Goal: Task Accomplishment & Management: Use online tool/utility

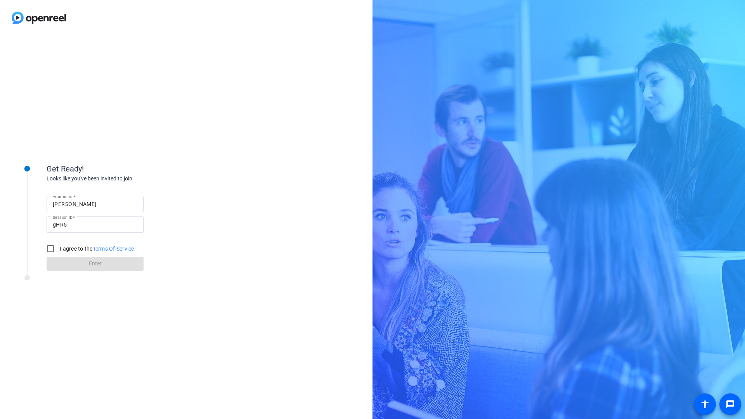
click at [100, 212] on div at bounding box center [95, 216] width 97 height 9
click at [92, 203] on input "[PERSON_NAME]" at bounding box center [95, 203] width 85 height 9
type input "Thomas Nuth"
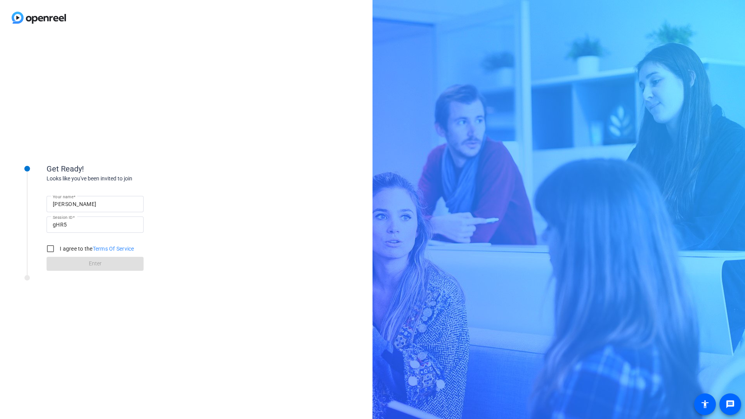
click at [72, 253] on div "I agree to the Terms Of Service" at bounding box center [89, 249] width 92 height 16
click at [67, 249] on label "I agree to the Terms Of Service" at bounding box center [96, 249] width 76 height 8
click at [58, 249] on input "I agree to the Terms Of Service" at bounding box center [51, 249] width 16 height 16
checkbox input "true"
click at [68, 261] on span at bounding box center [95, 264] width 97 height 19
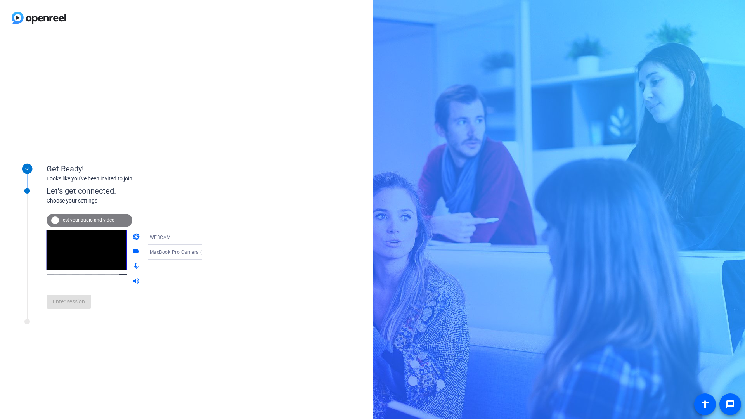
click at [103, 222] on span "Test your audio and video" at bounding box center [88, 219] width 54 height 5
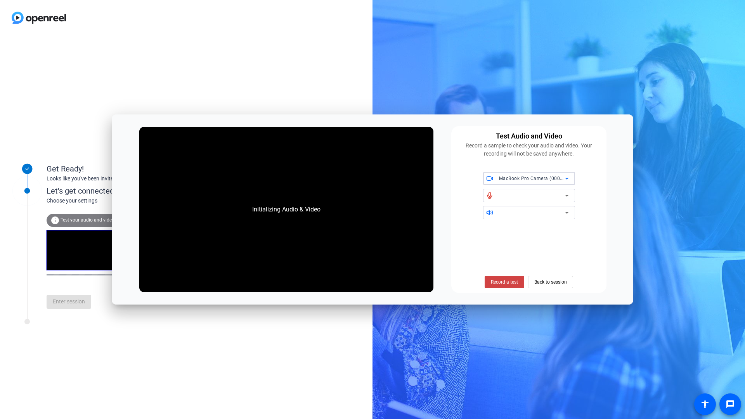
click at [507, 192] on div at bounding box center [532, 195] width 66 height 9
click at [506, 193] on div at bounding box center [532, 195] width 66 height 9
click at [544, 284] on span "Back to session" at bounding box center [550, 282] width 33 height 15
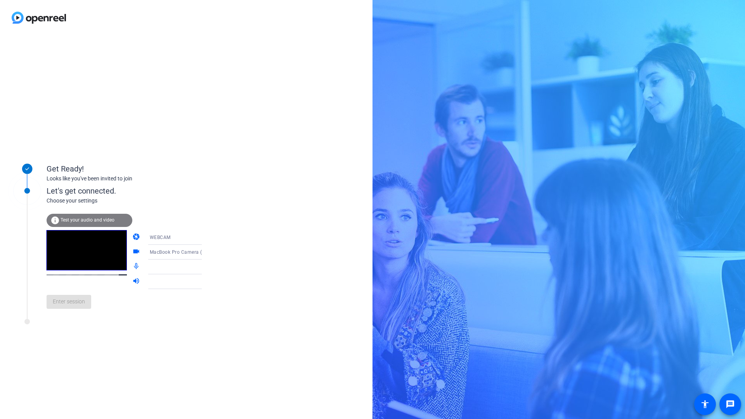
click at [144, 262] on div at bounding box center [181, 267] width 74 height 15
click at [205, 269] on icon at bounding box center [209, 266] width 9 height 9
click at [199, 263] on div at bounding box center [181, 267] width 74 height 15
click at [205, 266] on icon at bounding box center [209, 266] width 9 height 9
click at [58, 304] on div "Enter session" at bounding box center [132, 302] width 171 height 26
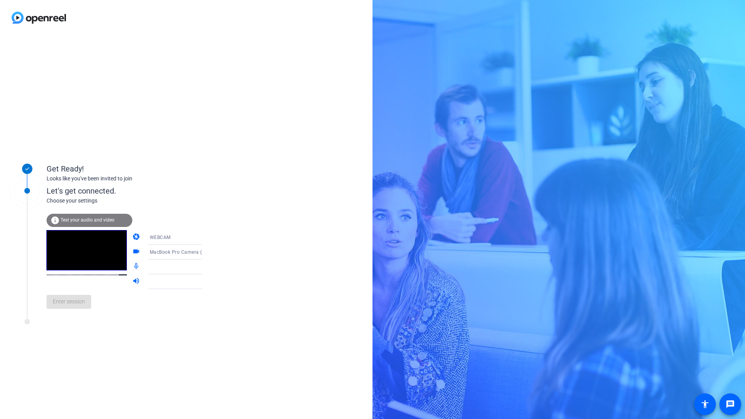
click at [72, 220] on span "Test your audio and video" at bounding box center [88, 219] width 54 height 5
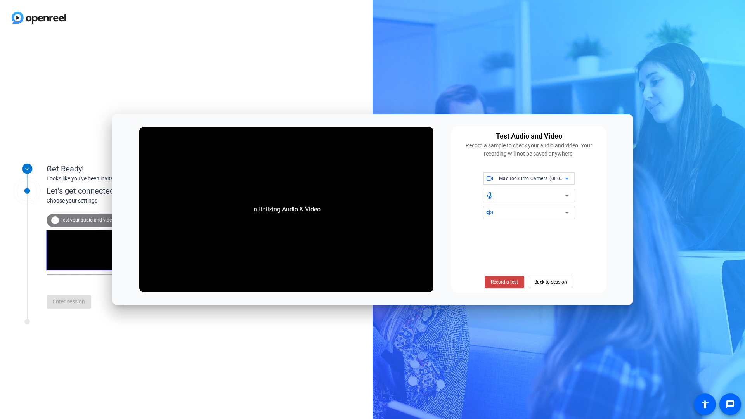
click at [513, 177] on span "MacBook Pro Camera (0000:0001)" at bounding box center [538, 178] width 79 height 6
click at [509, 193] on span "MacBook Pro Camera (0000:0001)" at bounding box center [527, 194] width 77 height 9
click at [504, 197] on div at bounding box center [532, 195] width 66 height 9
click at [566, 197] on icon at bounding box center [566, 195] width 9 height 9
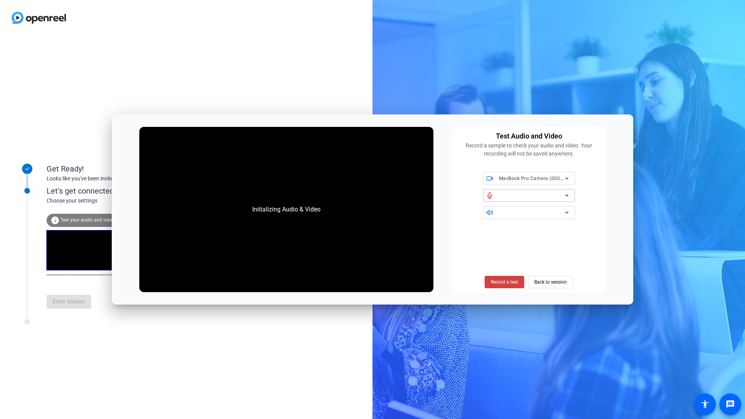
click at [557, 210] on div at bounding box center [532, 212] width 66 height 9
click at [568, 211] on icon at bounding box center [566, 212] width 9 height 9
click at [505, 276] on span at bounding box center [505, 282] width 40 height 19
click at [530, 280] on span at bounding box center [550, 282] width 44 height 19
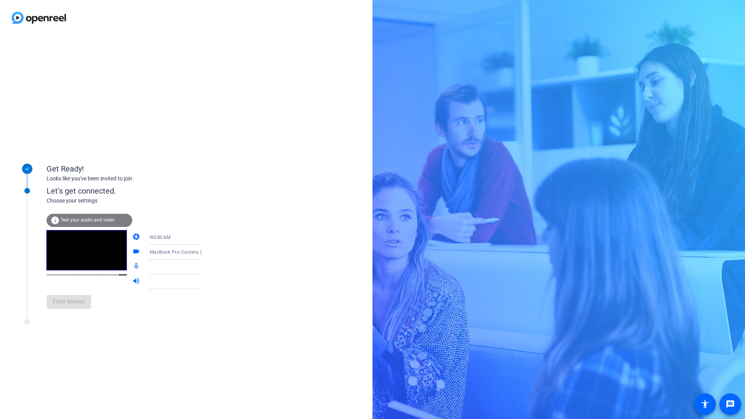
click at [61, 303] on div "Enter session" at bounding box center [132, 302] width 171 height 26
click at [173, 267] on div at bounding box center [179, 266] width 58 height 9
click at [187, 267] on div at bounding box center [179, 266] width 58 height 9
click at [205, 264] on icon at bounding box center [209, 266] width 9 height 9
click at [34, 17] on img at bounding box center [39, 17] width 78 height 35
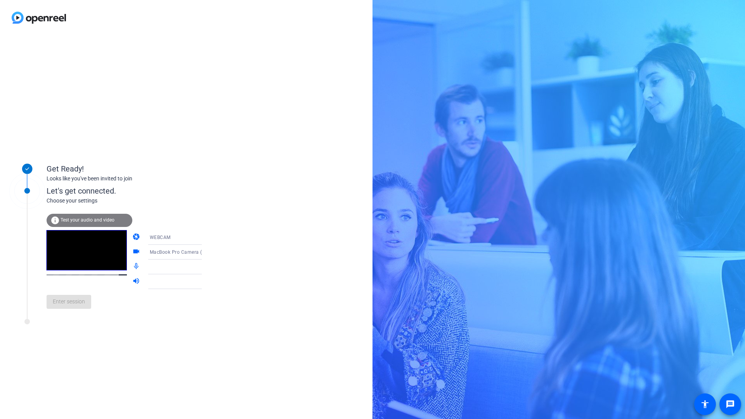
click at [19, 19] on img at bounding box center [39, 17] width 78 height 35
click at [75, 291] on div "Enter session" at bounding box center [132, 302] width 171 height 26
click at [150, 273] on div at bounding box center [181, 267] width 62 height 15
click at [151, 266] on div at bounding box center [179, 266] width 58 height 9
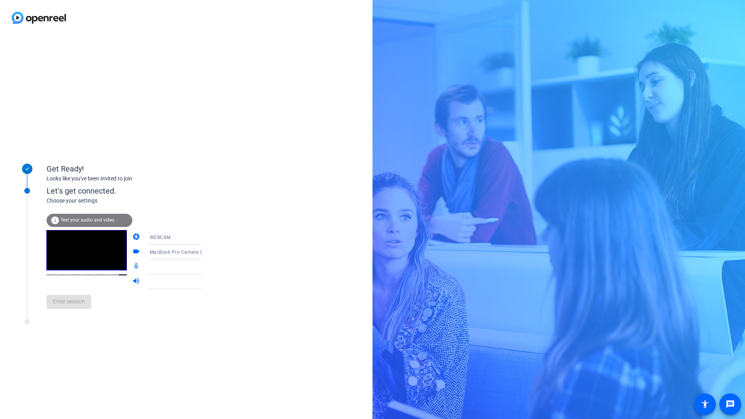
click at [184, 269] on div at bounding box center [179, 266] width 58 height 9
click at [171, 264] on div at bounding box center [179, 266] width 58 height 9
click at [205, 265] on icon at bounding box center [209, 266] width 9 height 9
click at [208, 267] on icon at bounding box center [210, 267] width 4 height 2
click at [81, 299] on div "Enter session" at bounding box center [132, 302] width 171 height 26
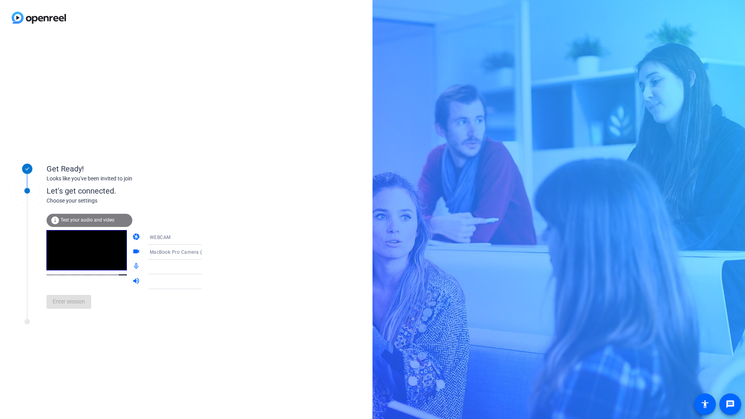
click at [78, 220] on span "Test your audio and video" at bounding box center [88, 219] width 54 height 5
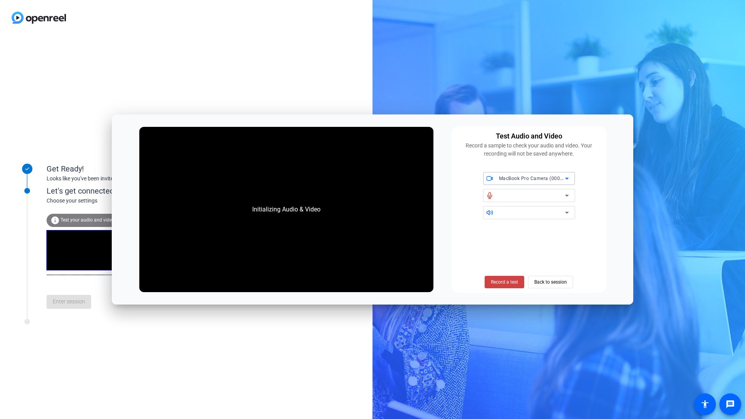
click at [537, 195] on div at bounding box center [532, 195] width 66 height 9
click at [569, 192] on icon at bounding box center [566, 195] width 9 height 9
click at [496, 281] on span "Record a test" at bounding box center [504, 282] width 27 height 7
click at [495, 282] on span "Record a test" at bounding box center [504, 282] width 27 height 7
click at [542, 277] on span "Back to session" at bounding box center [550, 282] width 33 height 15
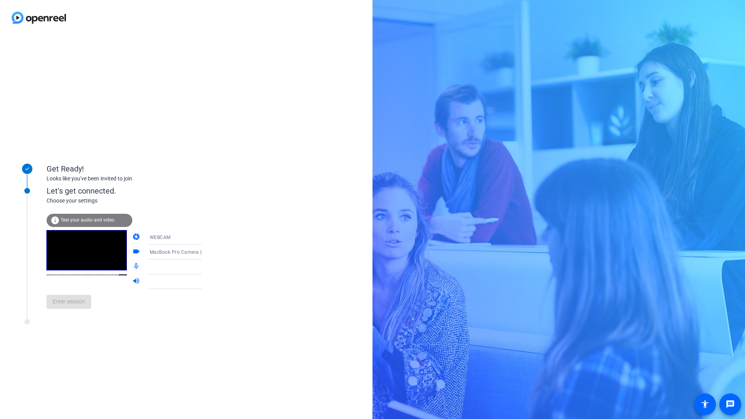
click at [205, 264] on icon at bounding box center [209, 266] width 9 height 9
click at [106, 223] on div "info Test your audio and video" at bounding box center [90, 220] width 86 height 13
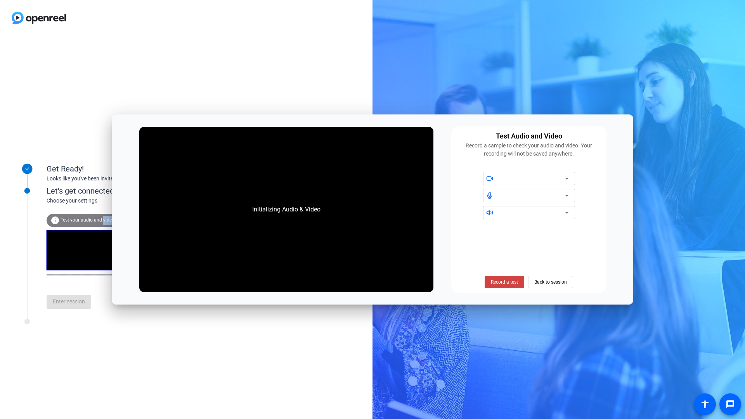
click at [106, 223] on div "info Test your audio and video" at bounding box center [90, 220] width 86 height 13
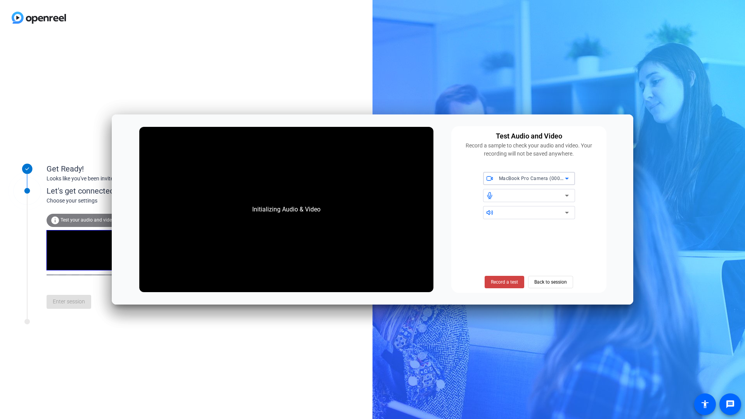
click at [549, 200] on div at bounding box center [532, 195] width 66 height 9
click at [572, 193] on div at bounding box center [529, 195] width 92 height 13
click at [570, 194] on icon at bounding box center [566, 195] width 9 height 9
click at [564, 196] on icon at bounding box center [566, 195] width 9 height 9
click at [519, 216] on div at bounding box center [532, 212] width 66 height 9
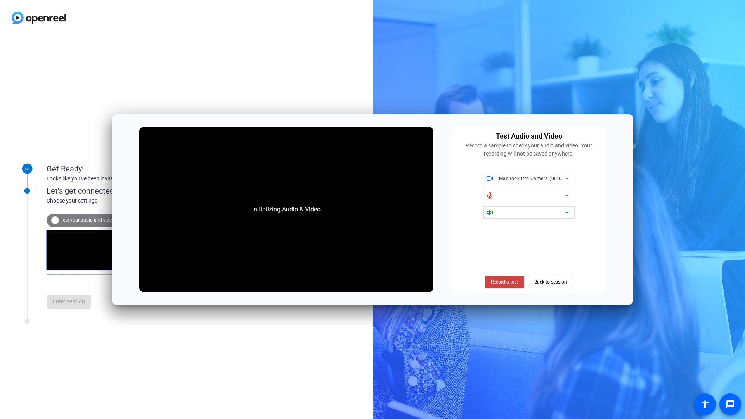
click at [491, 196] on icon at bounding box center [489, 195] width 7 height 7
click at [483, 196] on span at bounding box center [490, 194] width 14 height 5
click at [487, 196] on icon at bounding box center [489, 195] width 7 height 7
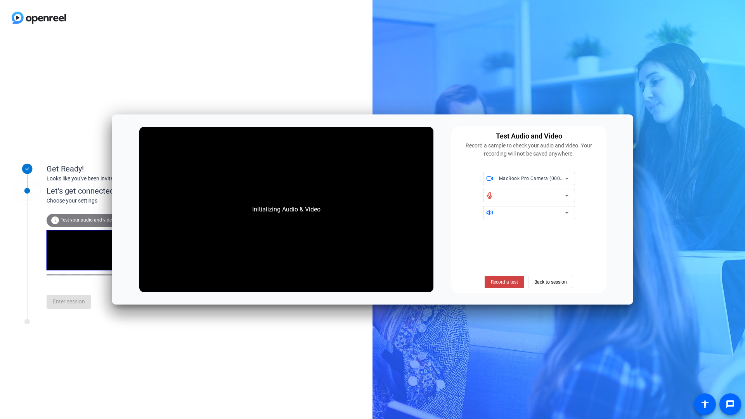
click at [492, 196] on icon at bounding box center [489, 195] width 4 height 6
click at [510, 182] on div "MacBook Pro Camera (0000:0001)" at bounding box center [532, 178] width 66 height 10
click at [507, 198] on span "MacBook Pro Camera (0000:0001)" at bounding box center [527, 194] width 77 height 9
click at [543, 198] on div at bounding box center [532, 195] width 66 height 9
click at [543, 280] on span "Back to session" at bounding box center [550, 282] width 33 height 15
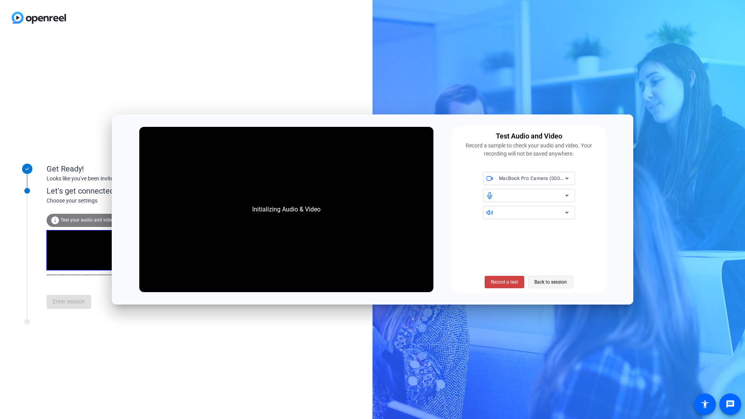
click at [544, 281] on span "Back to session" at bounding box center [550, 282] width 33 height 15
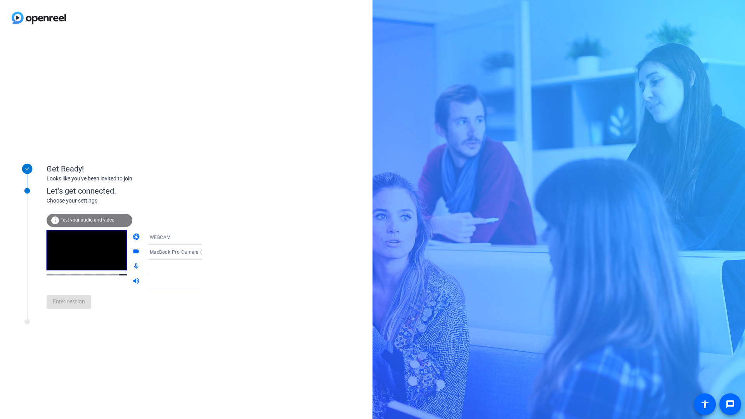
click at [65, 301] on div "Enter session" at bounding box center [132, 302] width 171 height 26
click at [184, 263] on div at bounding box center [179, 266] width 58 height 9
click at [205, 269] on icon at bounding box center [209, 266] width 9 height 9
click at [205, 265] on icon at bounding box center [209, 266] width 9 height 9
click at [187, 258] on div "MacBook Pro Camera (0000:0001)" at bounding box center [181, 252] width 62 height 15
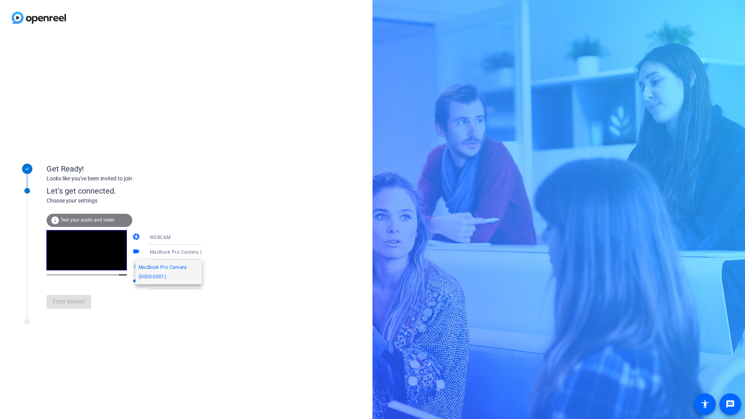
click at [232, 264] on div at bounding box center [372, 209] width 745 height 419
click at [185, 263] on div at bounding box center [179, 266] width 58 height 9
click at [205, 264] on icon at bounding box center [209, 266] width 9 height 9
click at [208, 267] on icon at bounding box center [210, 267] width 4 height 2
